Goal: Task Accomplishment & Management: Manage account settings

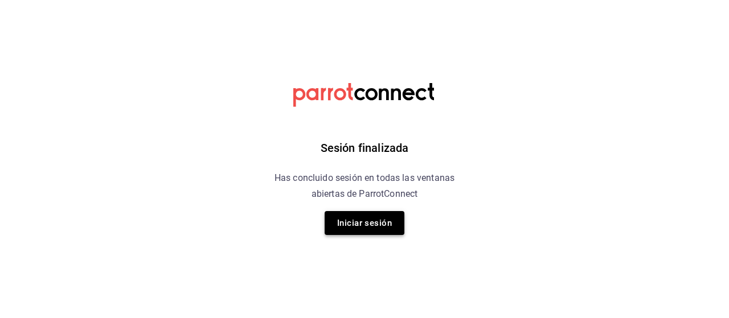
click at [350, 225] on button "Iniciar sesión" at bounding box center [365, 223] width 80 height 24
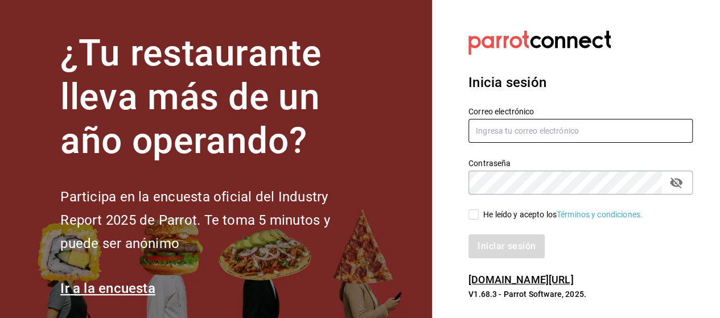
click at [515, 129] on input "text" at bounding box center [581, 131] width 224 height 24
type input "[EMAIL_ADDRESS][DOMAIN_NAME]"
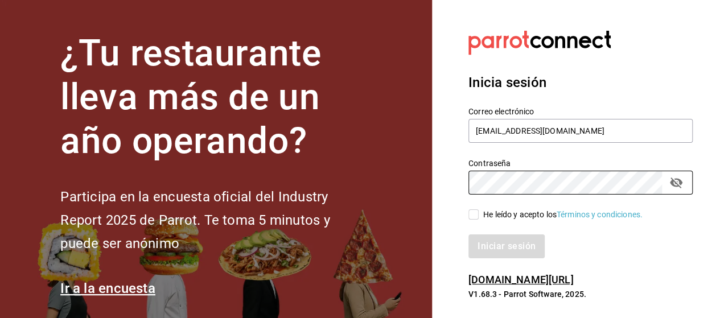
scroll to position [13, 0]
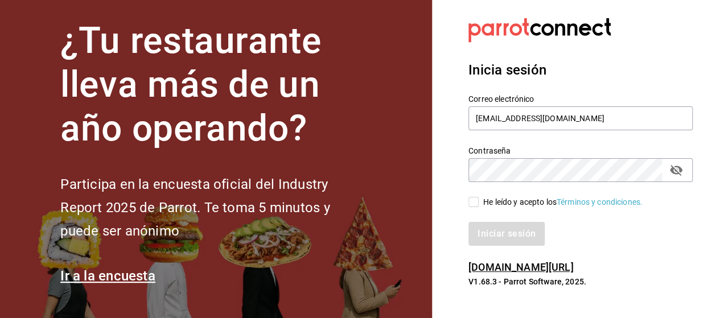
click at [678, 171] on icon "passwordField" at bounding box center [677, 170] width 14 height 14
click at [473, 199] on input "He leído y acepto los Términos y condiciones." at bounding box center [474, 202] width 10 height 10
checkbox input "true"
click at [482, 239] on button "Iniciar sesión" at bounding box center [507, 234] width 77 height 24
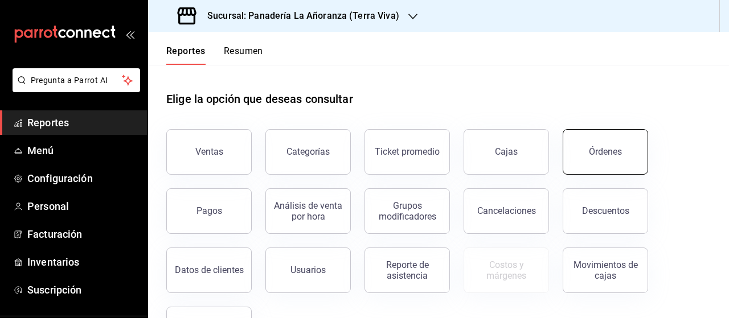
click at [600, 164] on button "Órdenes" at bounding box center [605, 152] width 85 height 46
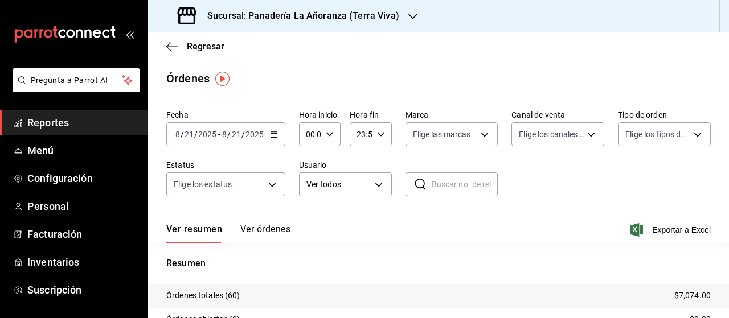
click at [39, 124] on span "Reportes" at bounding box center [82, 122] width 111 height 15
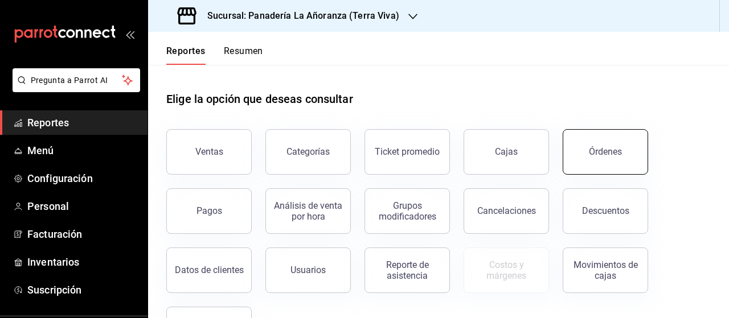
click at [625, 158] on button "Órdenes" at bounding box center [605, 152] width 85 height 46
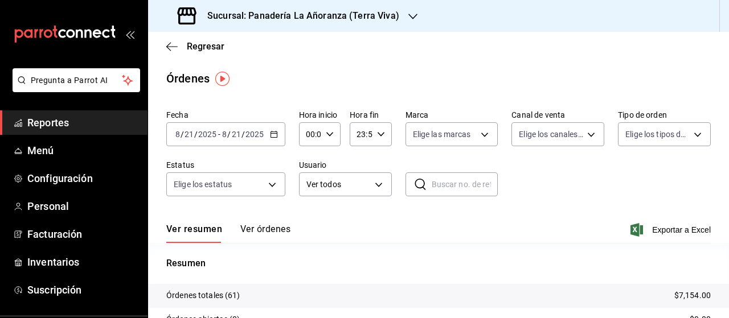
click at [268, 135] on div "[DATE] [DATE] - [DATE] [DATE]" at bounding box center [225, 134] width 119 height 24
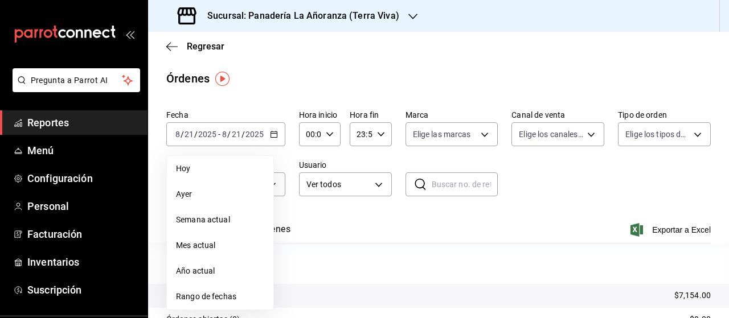
click at [192, 248] on span "Mes actual" at bounding box center [220, 246] width 88 height 12
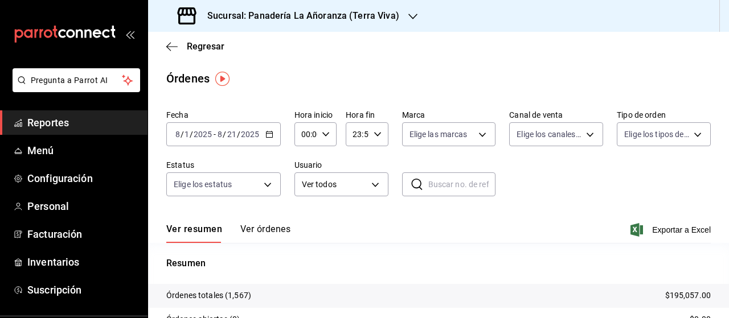
click at [396, 14] on div "Sucursal: Panadería La Añoranza (Terra Viva)" at bounding box center [289, 16] width 265 height 32
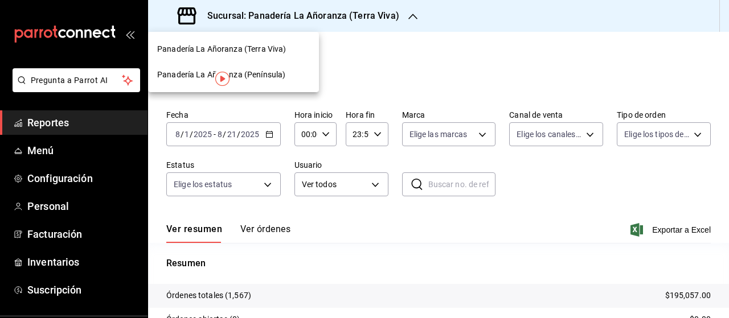
click at [276, 76] on span "Panadería La Añoranza (Península)" at bounding box center [221, 75] width 128 height 12
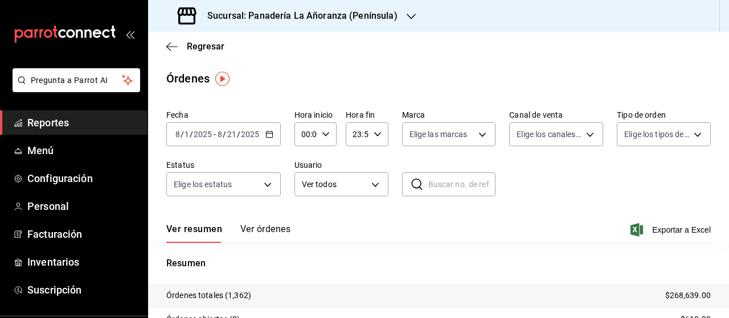
click at [35, 125] on span "Reportes" at bounding box center [82, 122] width 111 height 15
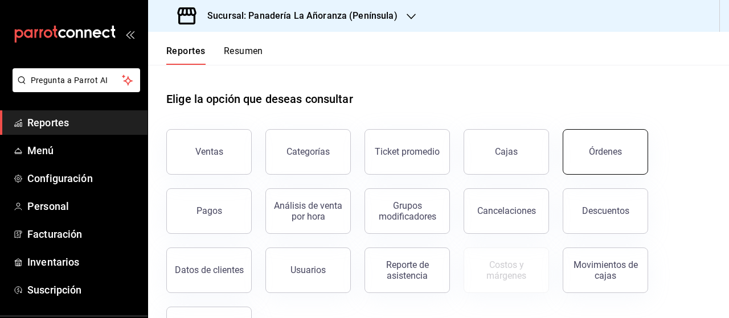
click at [606, 157] on button "Órdenes" at bounding box center [605, 152] width 85 height 46
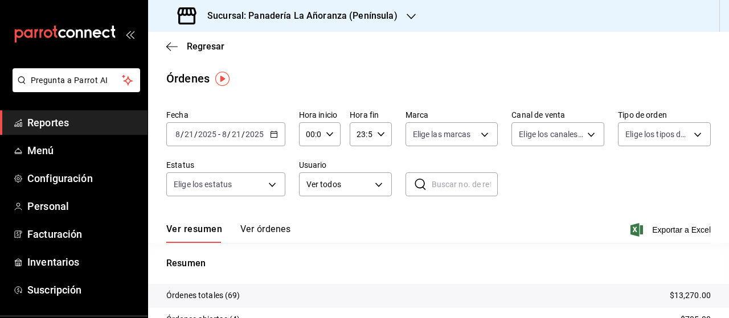
click at [359, 18] on h3 "Sucursal: Panadería La Añoranza (Península)" at bounding box center [297, 16] width 199 height 14
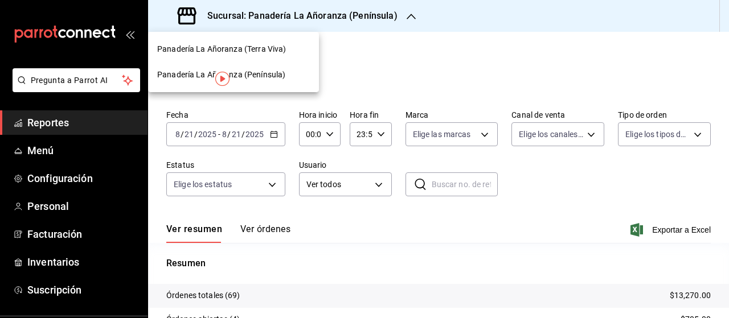
click at [270, 46] on span "Panadería La Añoranza (Terra Viva)" at bounding box center [221, 49] width 129 height 12
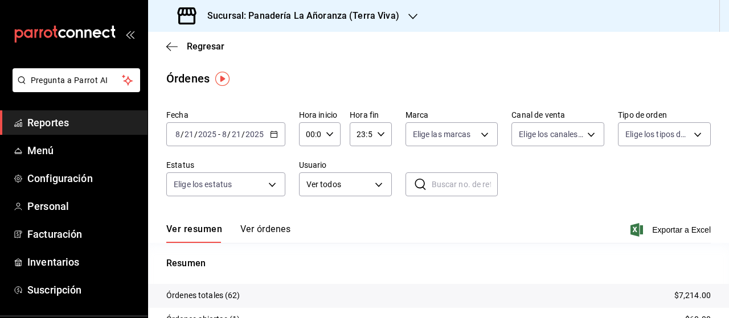
click at [46, 118] on span "Reportes" at bounding box center [82, 122] width 111 height 15
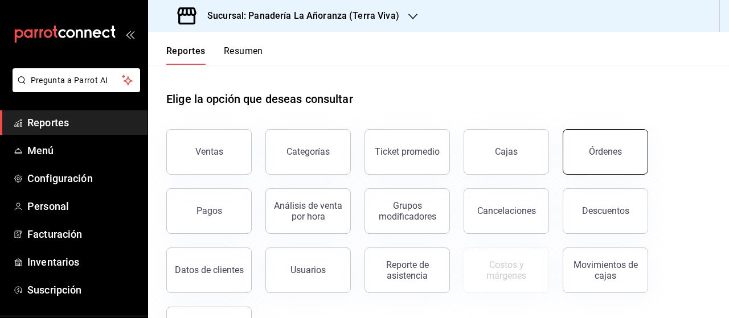
click at [590, 144] on button "Órdenes" at bounding box center [605, 152] width 85 height 46
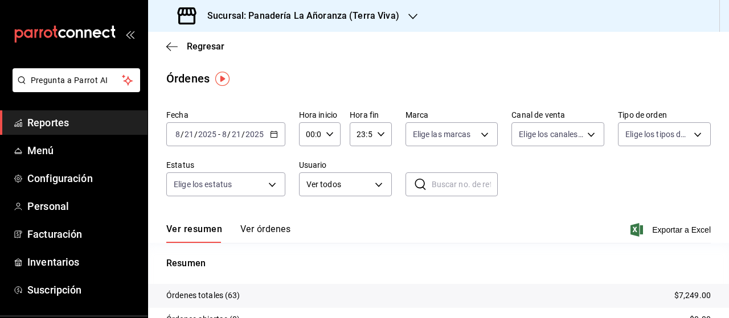
click at [65, 123] on span "Reportes" at bounding box center [82, 122] width 111 height 15
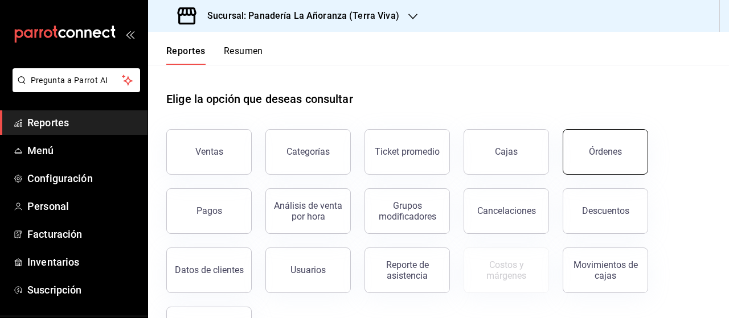
click at [582, 156] on button "Órdenes" at bounding box center [605, 152] width 85 height 46
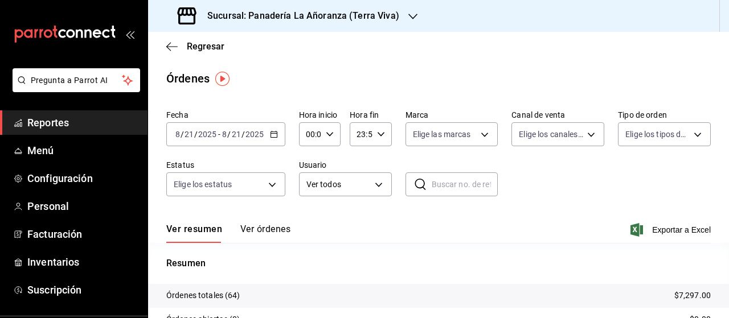
click at [336, 18] on h3 "Sucursal: Panadería La Añoranza (Terra Viva)" at bounding box center [298, 16] width 201 height 14
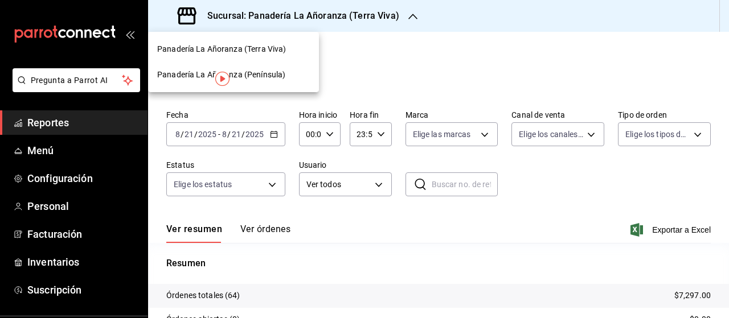
click at [263, 72] on span "Panadería La Añoranza (Península)" at bounding box center [221, 75] width 128 height 12
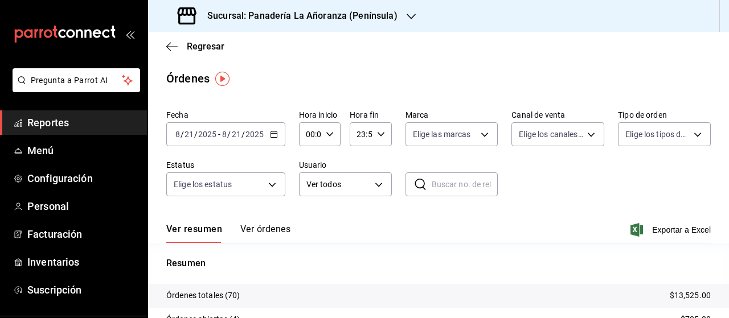
click at [50, 125] on span "Reportes" at bounding box center [82, 122] width 111 height 15
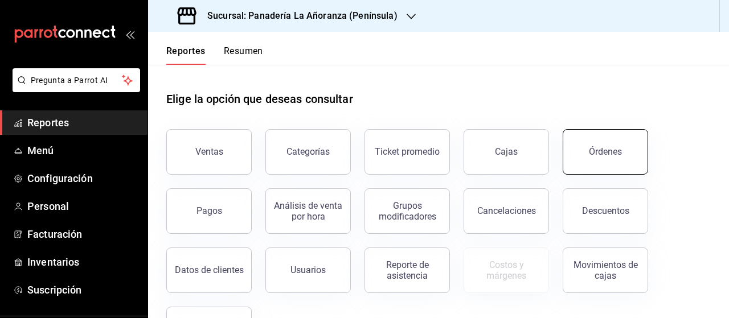
click at [616, 147] on div "Órdenes" at bounding box center [605, 151] width 33 height 11
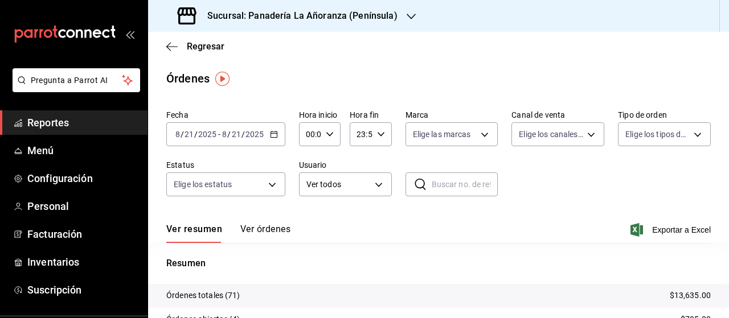
click at [388, 20] on h3 "Sucursal: Panadería La Añoranza (Península)" at bounding box center [297, 16] width 199 height 14
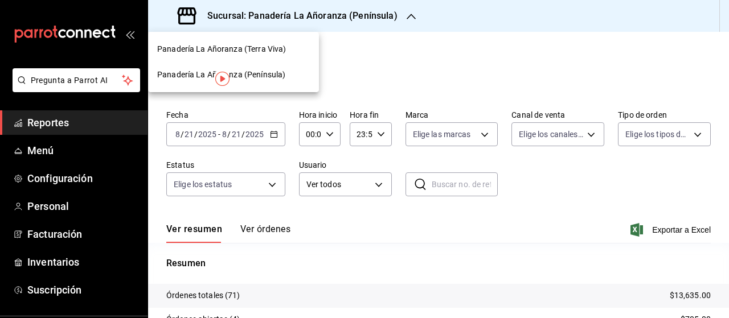
click at [241, 50] on span "Panadería La Añoranza (Terra Viva)" at bounding box center [221, 49] width 129 height 12
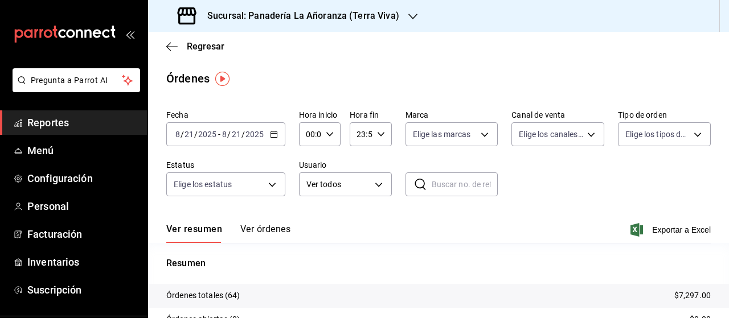
click at [58, 118] on span "Reportes" at bounding box center [82, 122] width 111 height 15
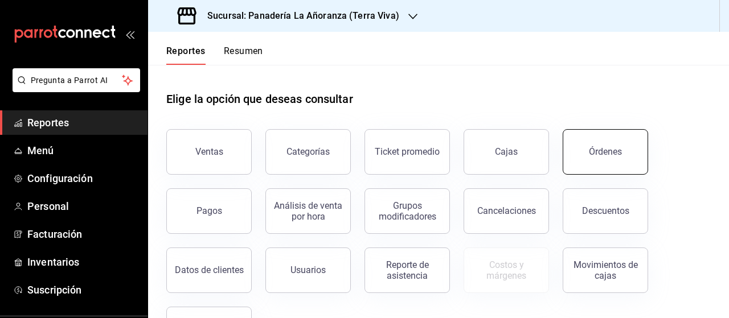
click at [623, 150] on button "Órdenes" at bounding box center [605, 152] width 85 height 46
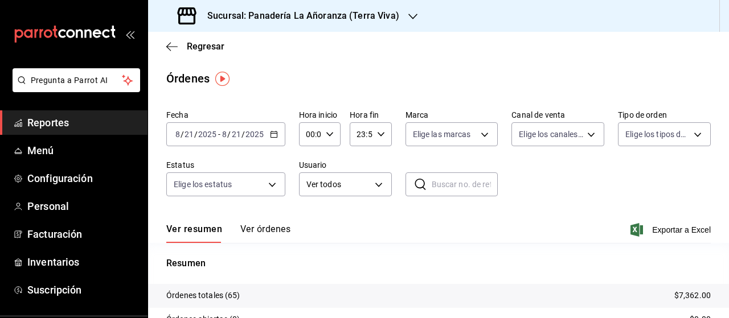
click at [44, 121] on span "Reportes" at bounding box center [82, 122] width 111 height 15
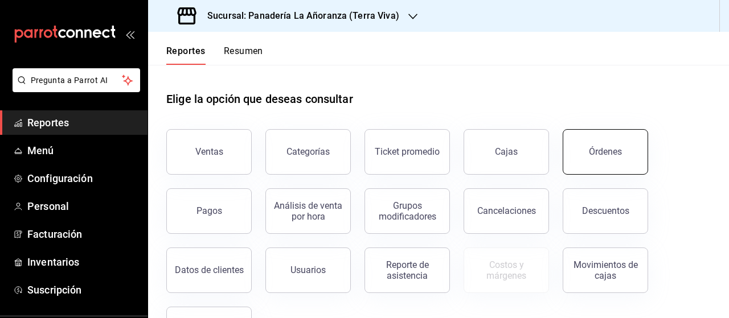
click at [599, 144] on button "Órdenes" at bounding box center [605, 152] width 85 height 46
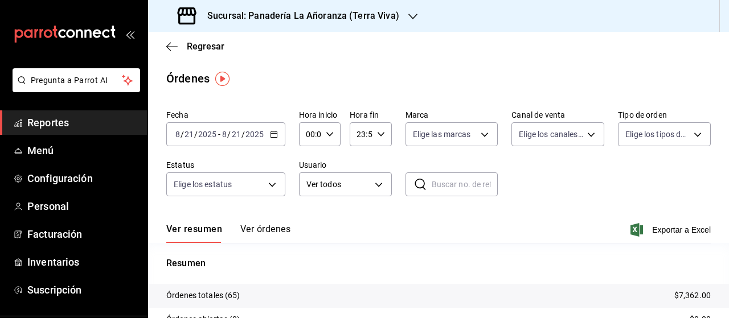
click at [50, 116] on span "Reportes" at bounding box center [82, 122] width 111 height 15
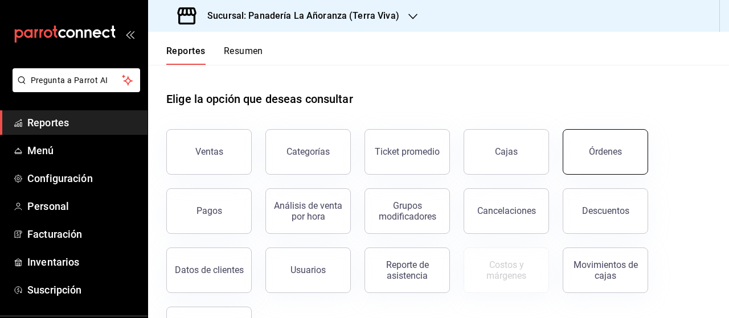
click at [601, 152] on div "Órdenes" at bounding box center [605, 151] width 33 height 11
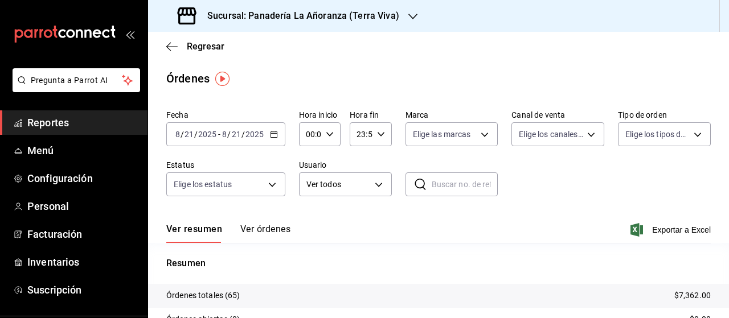
click at [370, 10] on h3 "Sucursal: Panadería La Añoranza (Terra Viva)" at bounding box center [298, 16] width 201 height 14
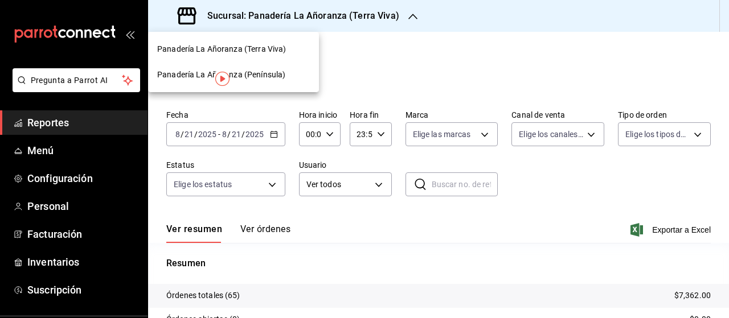
click at [246, 75] on span "Panadería La Añoranza (Península)" at bounding box center [221, 75] width 128 height 12
